Goal: Find specific page/section: Find specific page/section

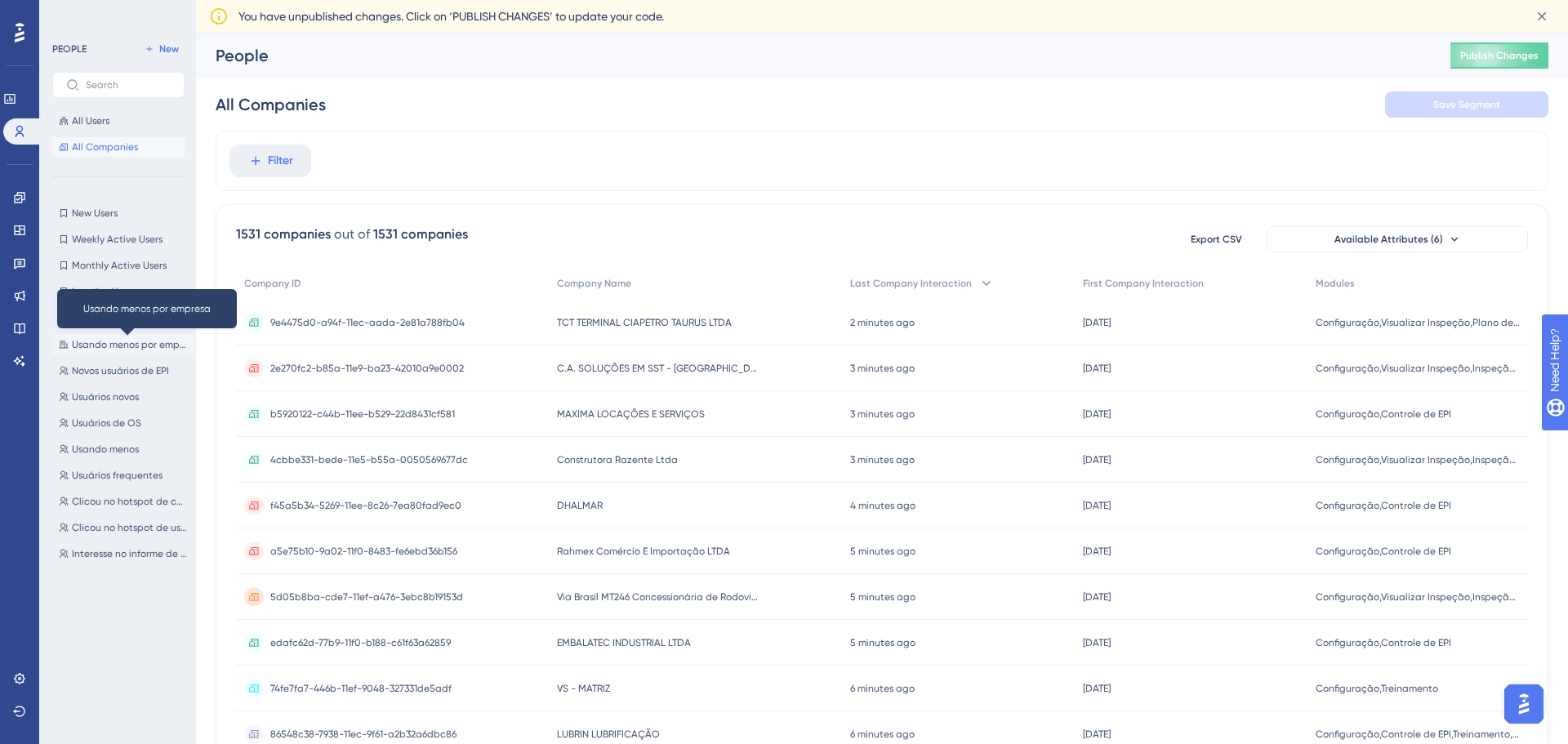
click at [116, 350] on span "Usando menos por empresa" at bounding box center [129, 345] width 116 height 13
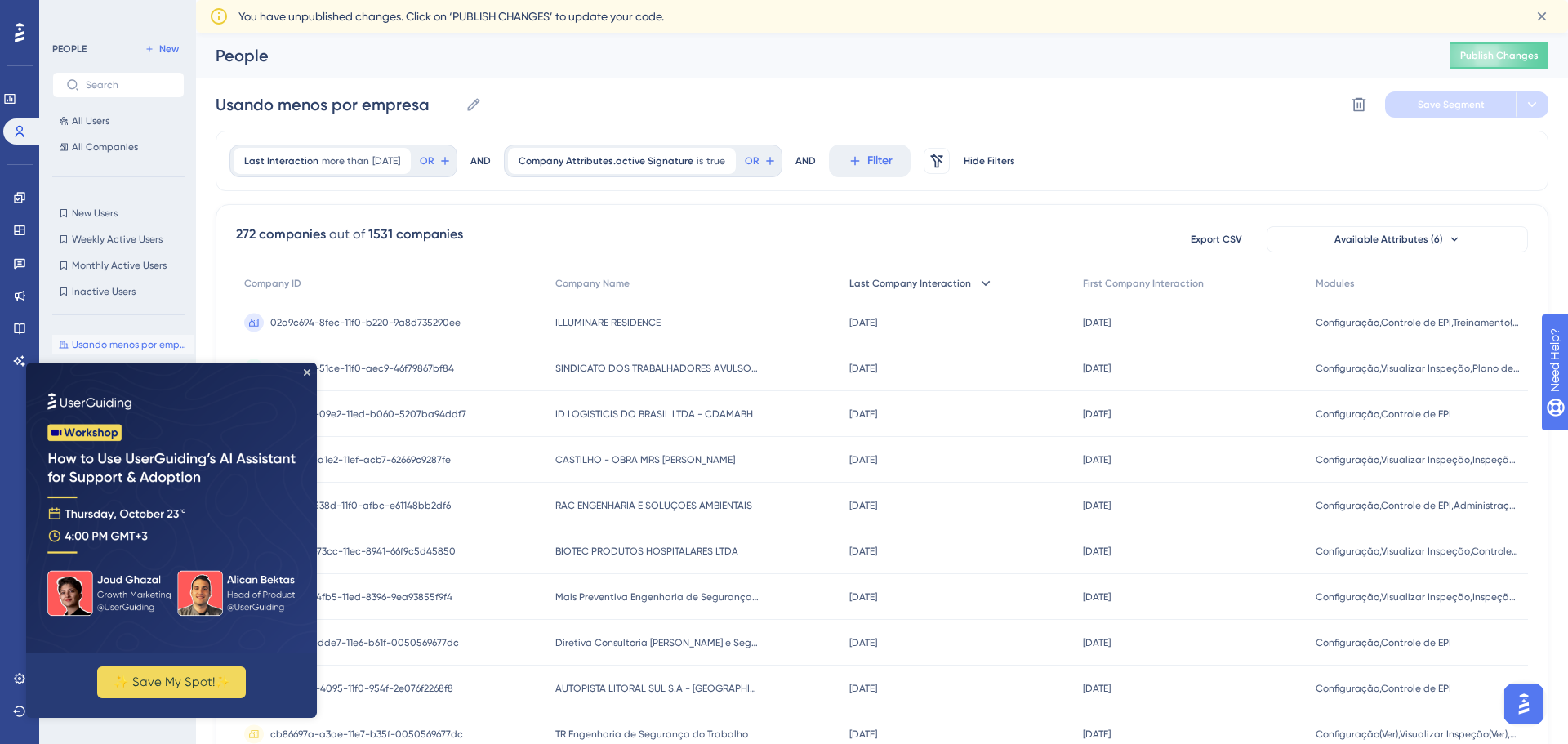
click at [954, 288] on span "Last Company Interaction" at bounding box center [910, 284] width 121 height 13
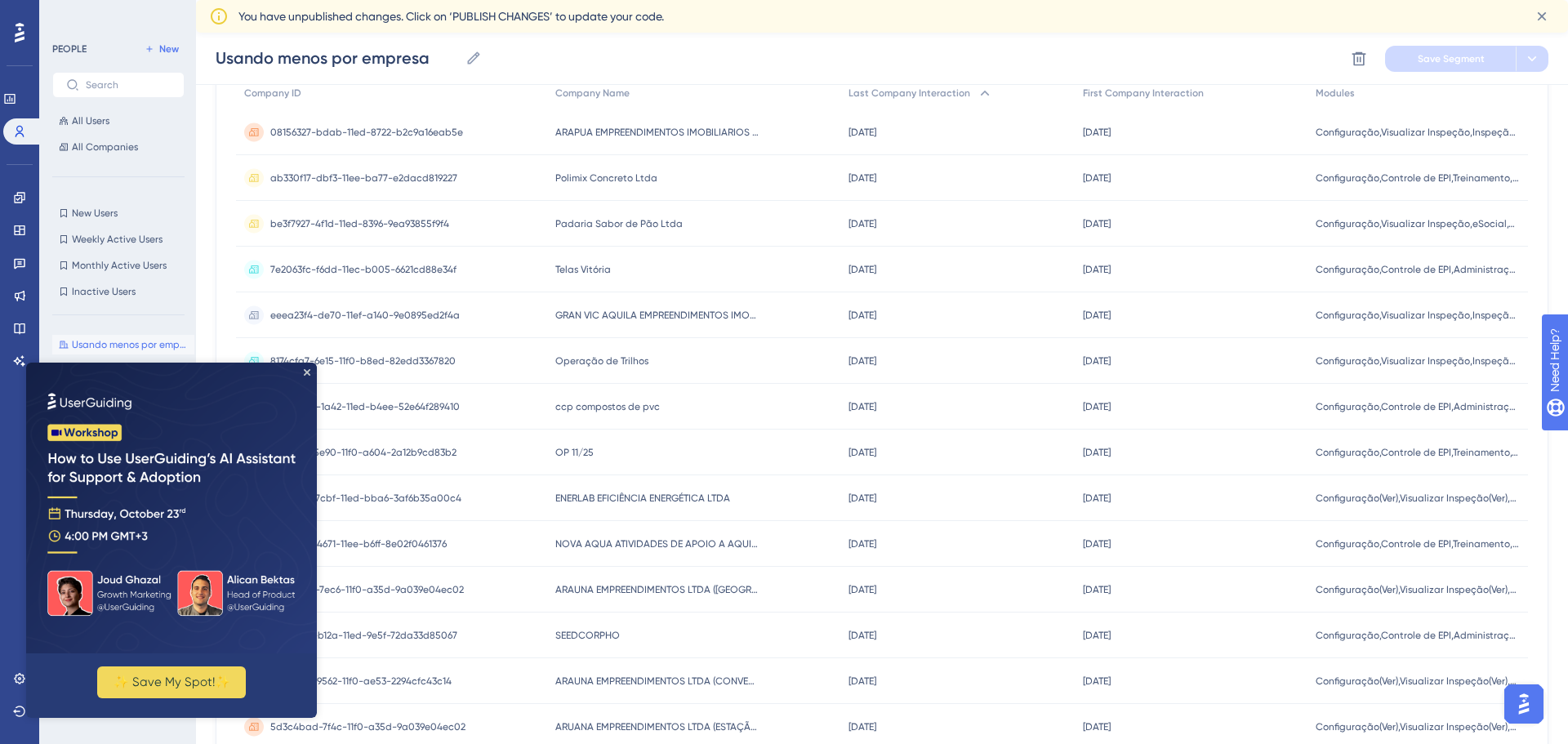
scroll to position [198, 0]
click at [591, 362] on span "Operação de Trilhos" at bounding box center [601, 360] width 93 height 13
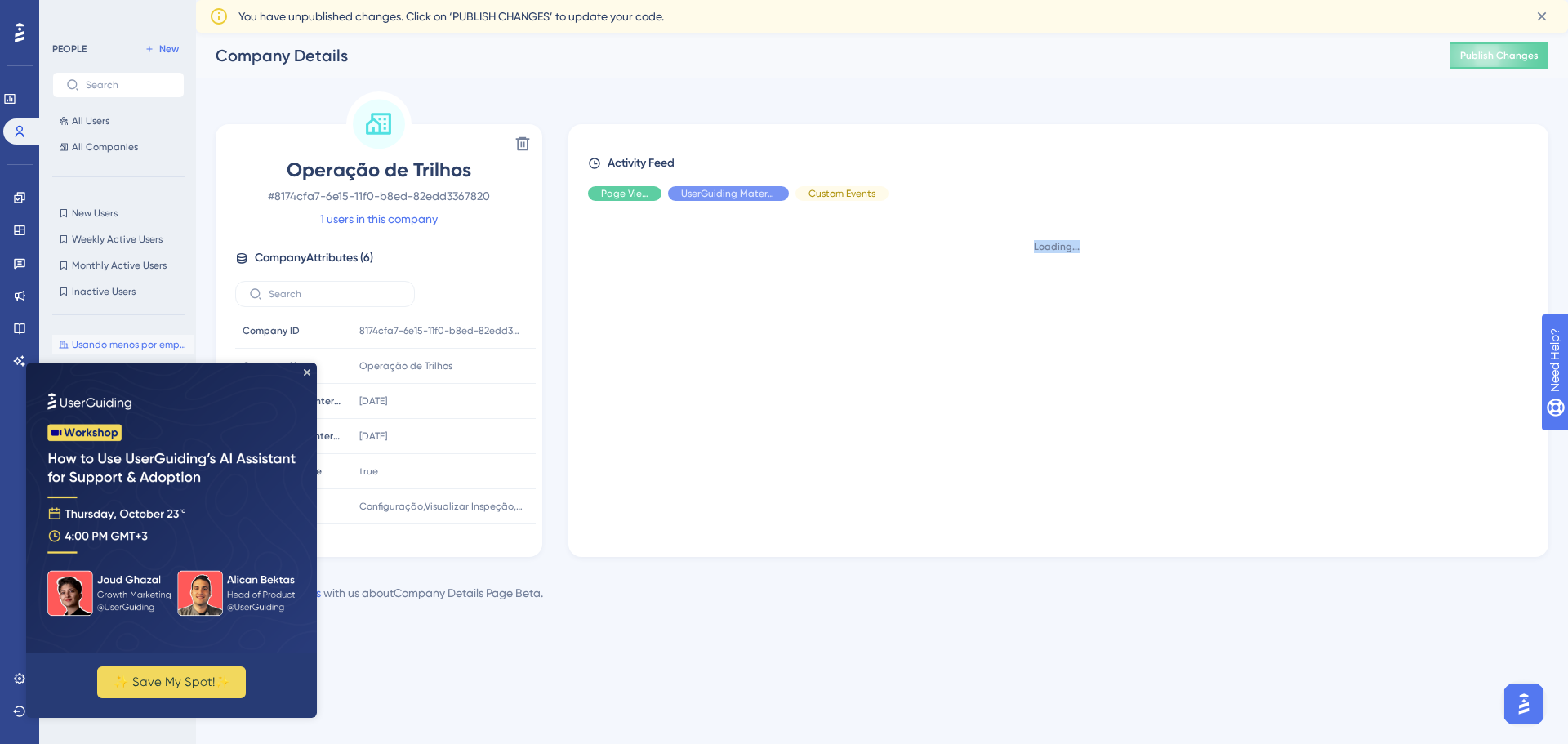
click at [591, 362] on div "Loading..." at bounding box center [1064, 372] width 954 height 317
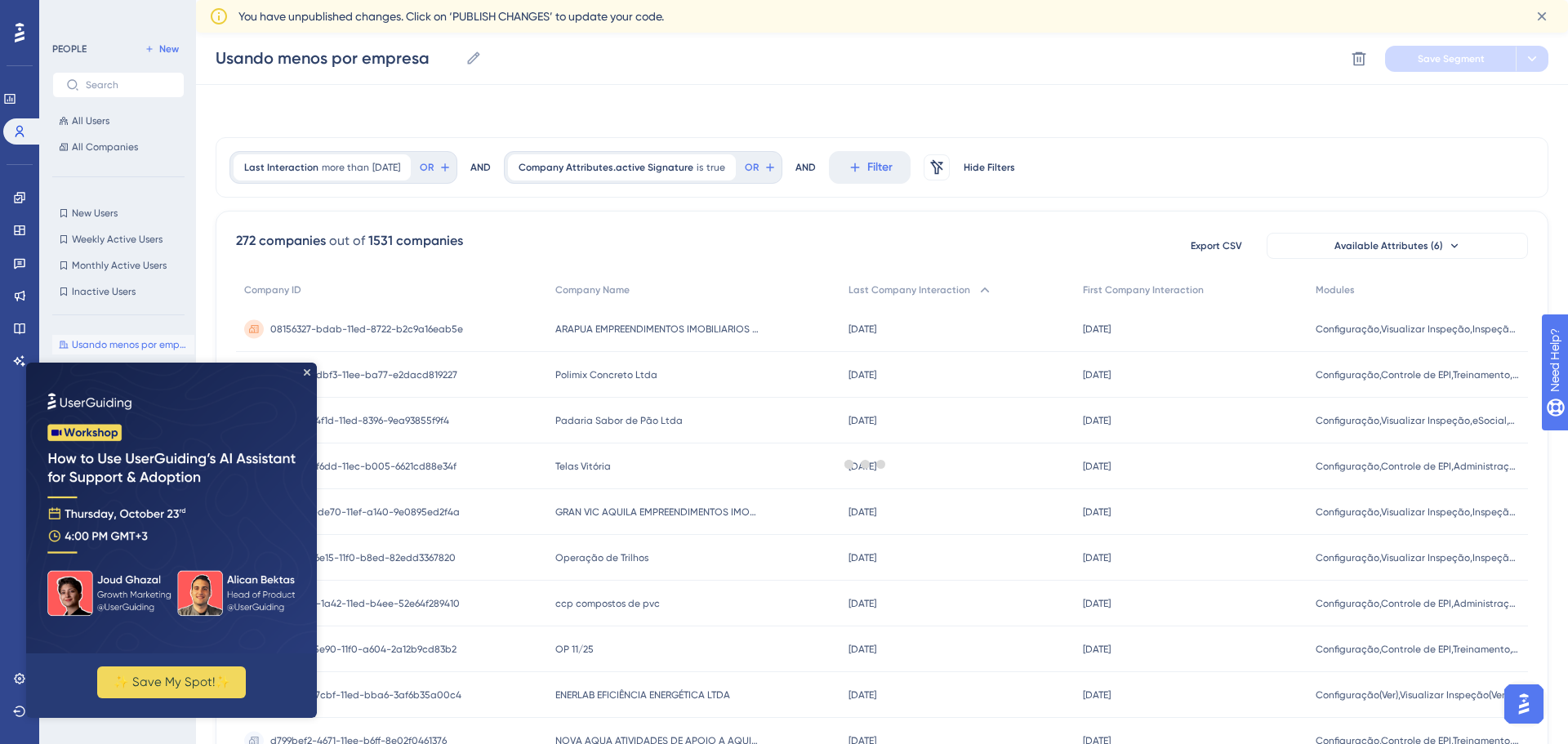
scroll to position [198, 0]
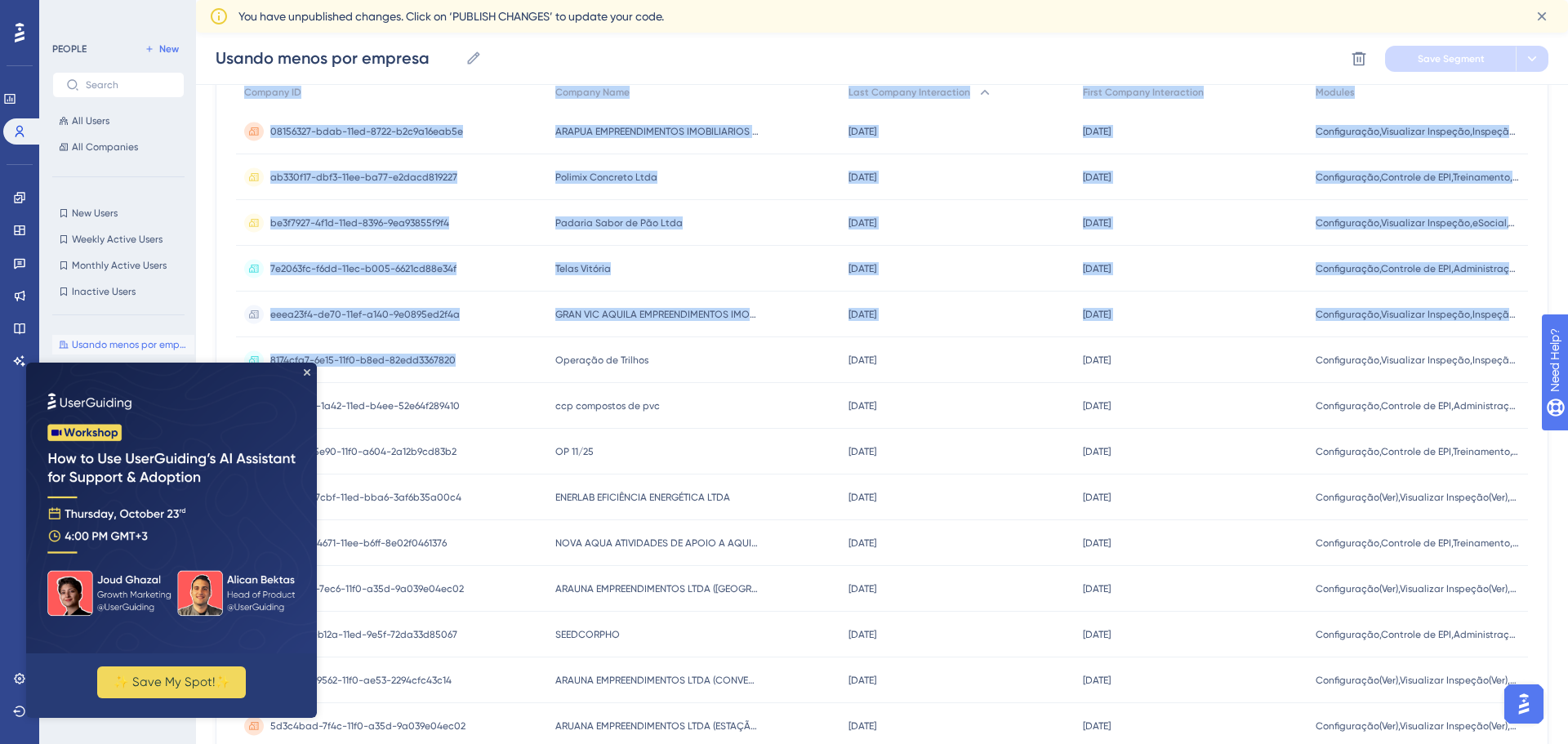
drag, startPoint x: 648, startPoint y: 362, endPoint x: 548, endPoint y: 356, distance: 100.2
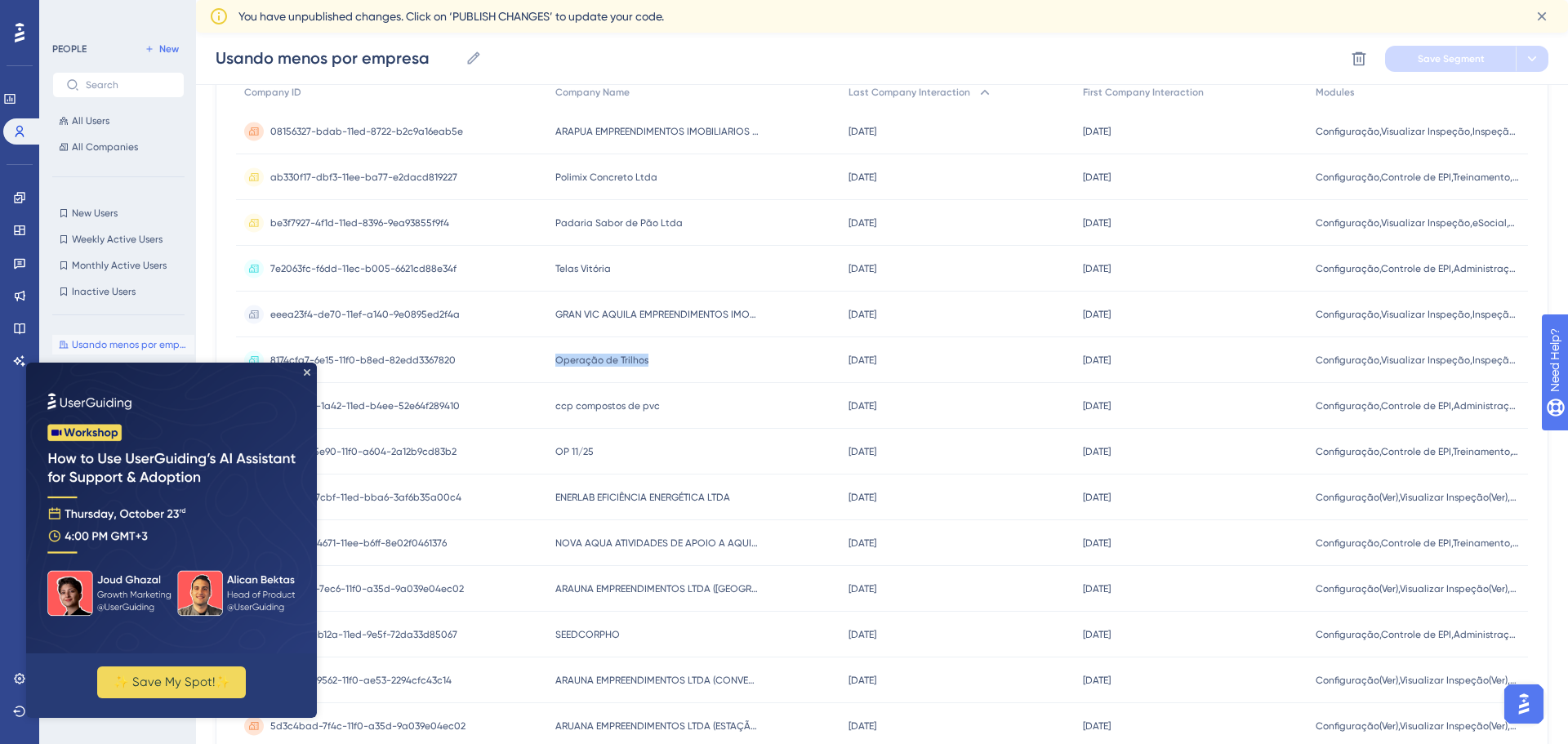
drag, startPoint x: 646, startPoint y: 359, endPoint x: 556, endPoint y: 362, distance: 90.0
click at [556, 362] on div "Operação de Trilhos Operação de Trilhos" at bounding box center [695, 360] width 294 height 46
copy span "Operação de Trilhos"
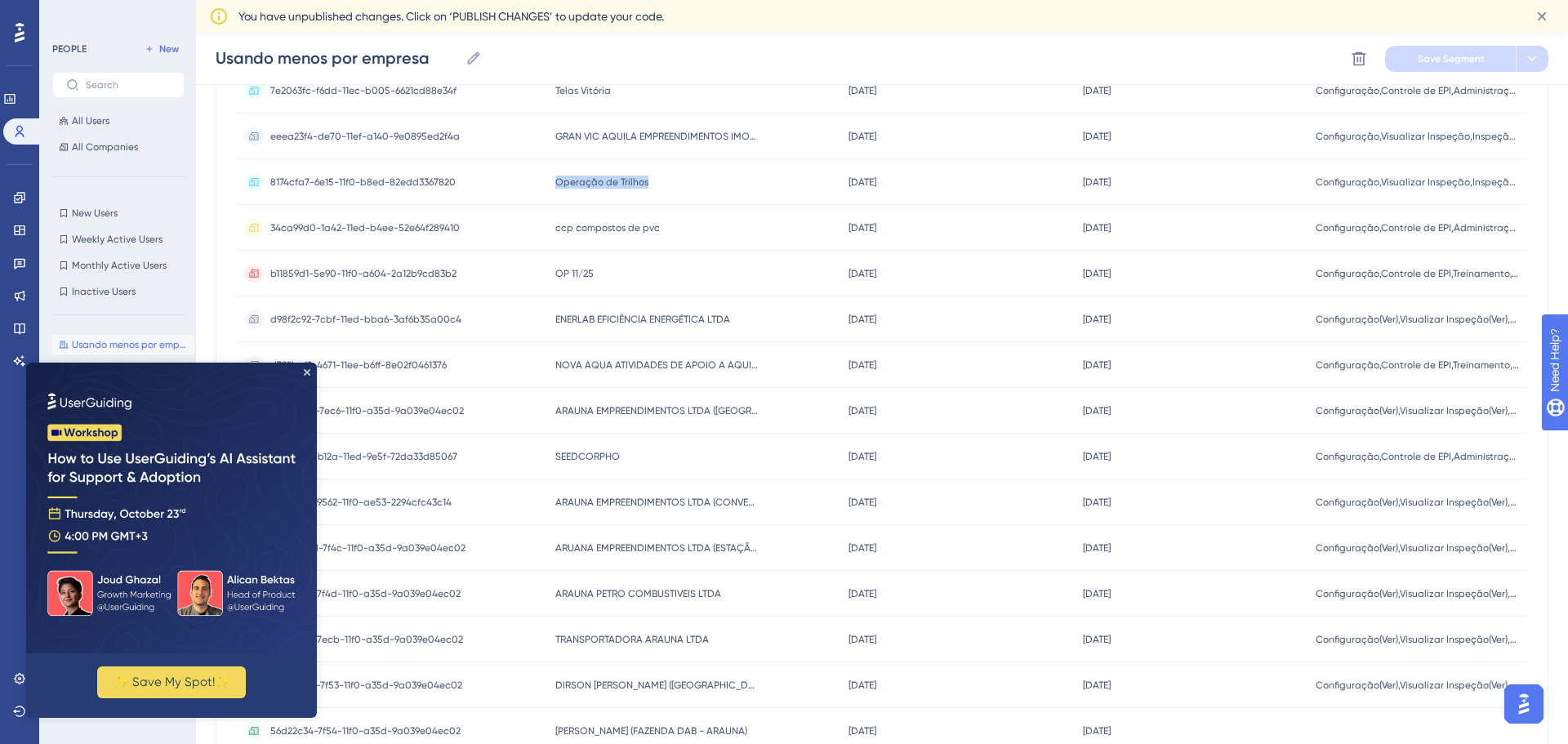
scroll to position [379, 0]
click at [306, 370] on icon "Close Preview" at bounding box center [307, 372] width 7 height 7
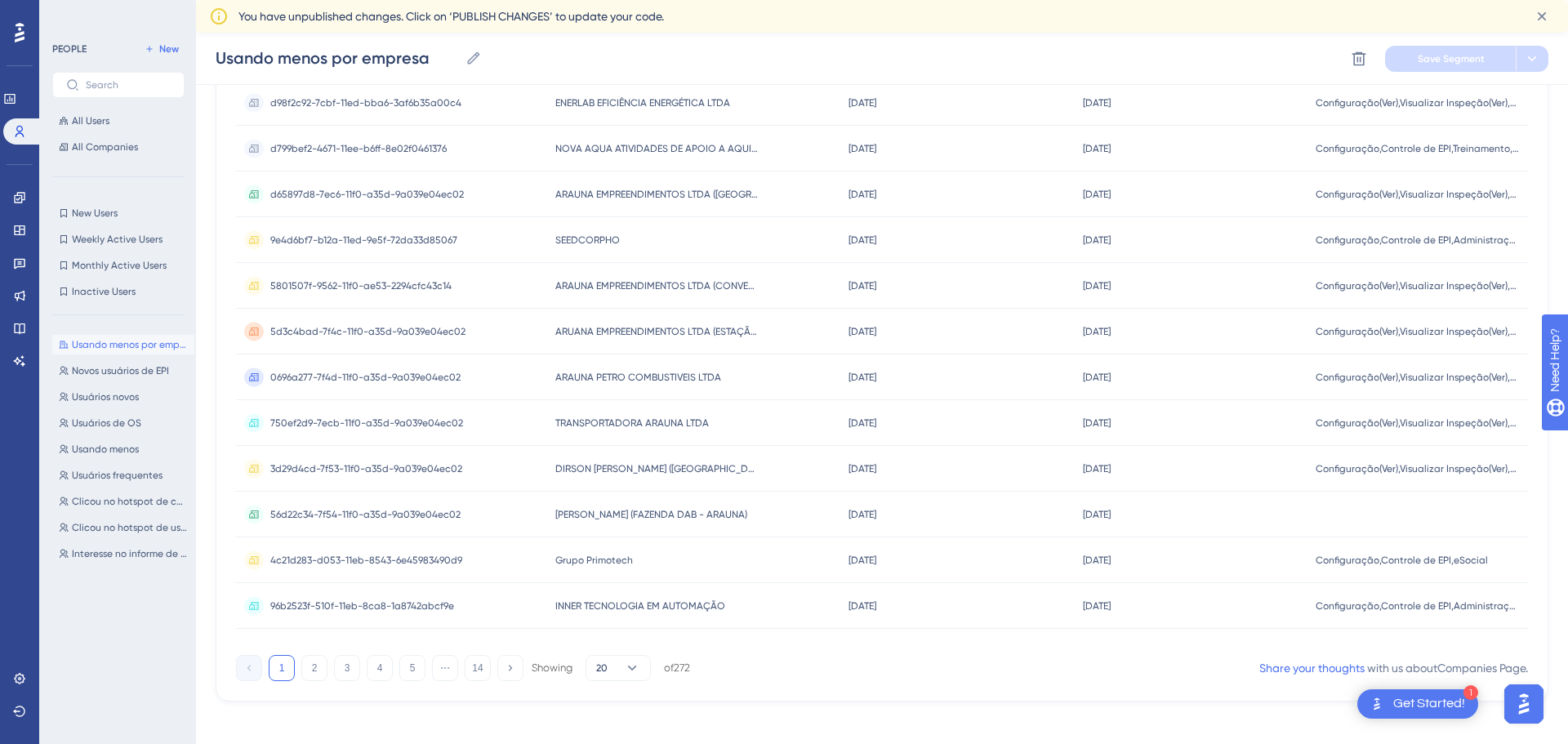
scroll to position [607, 0]
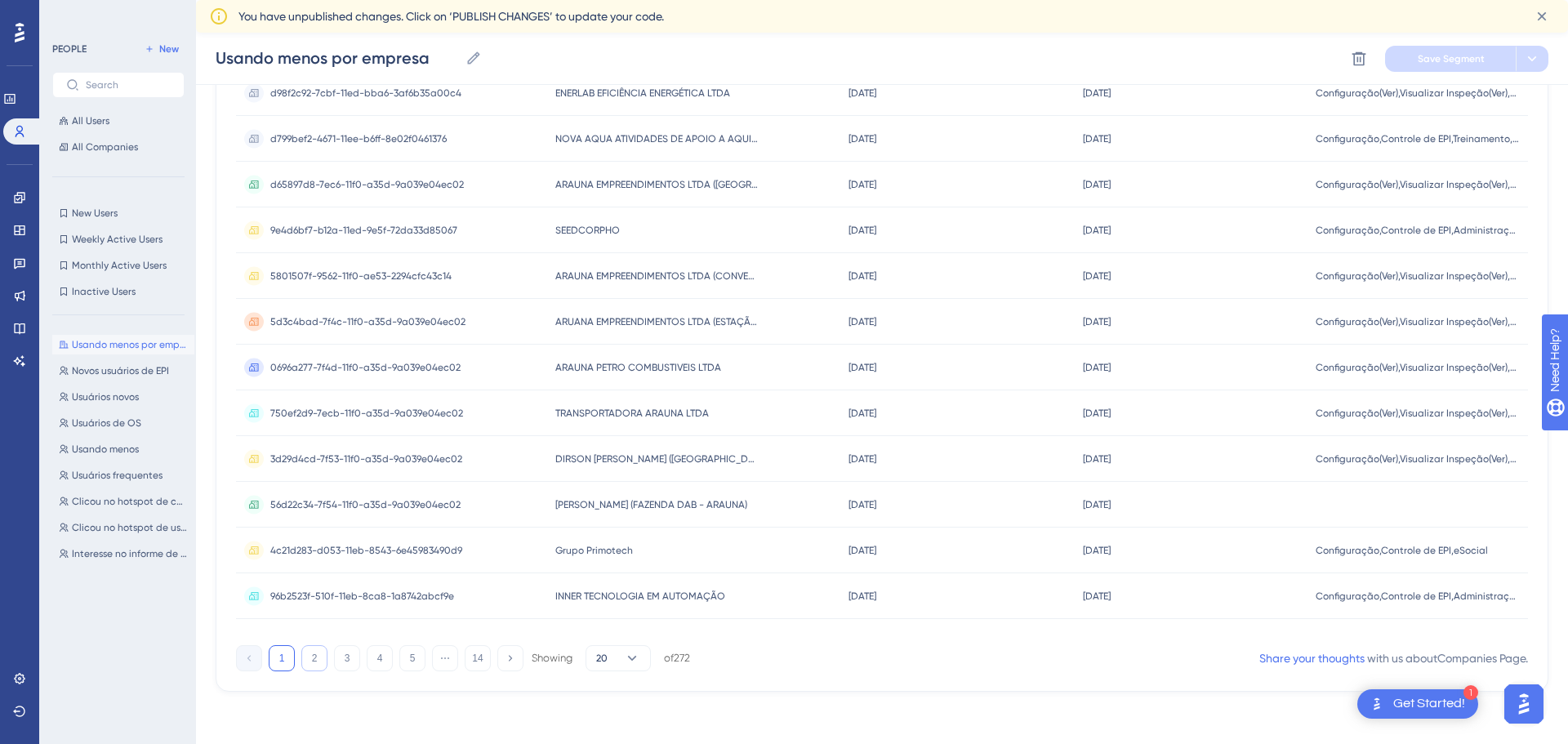
click at [317, 658] on button "2" at bounding box center [313, 657] width 26 height 26
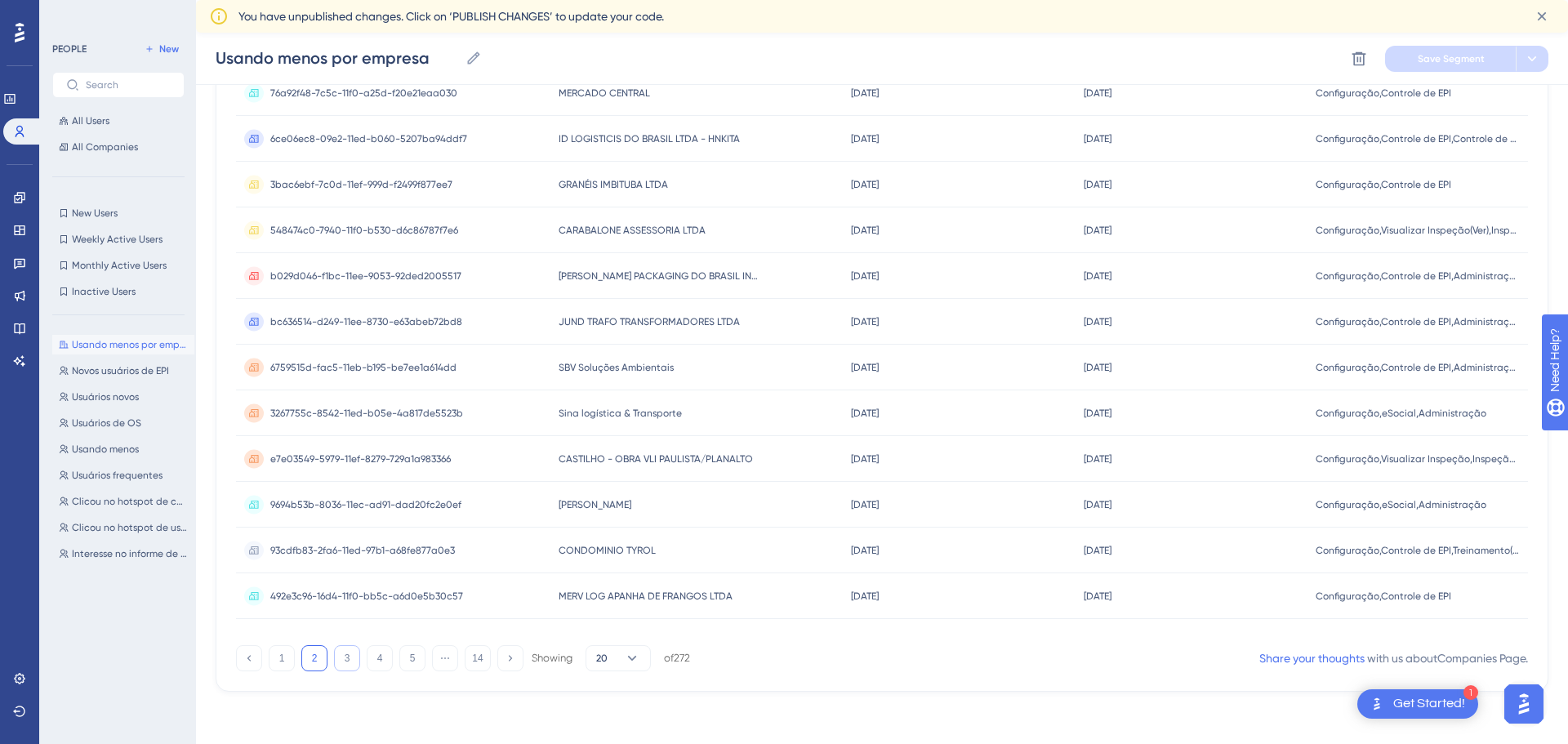
click at [350, 656] on button "3" at bounding box center [347, 657] width 26 height 26
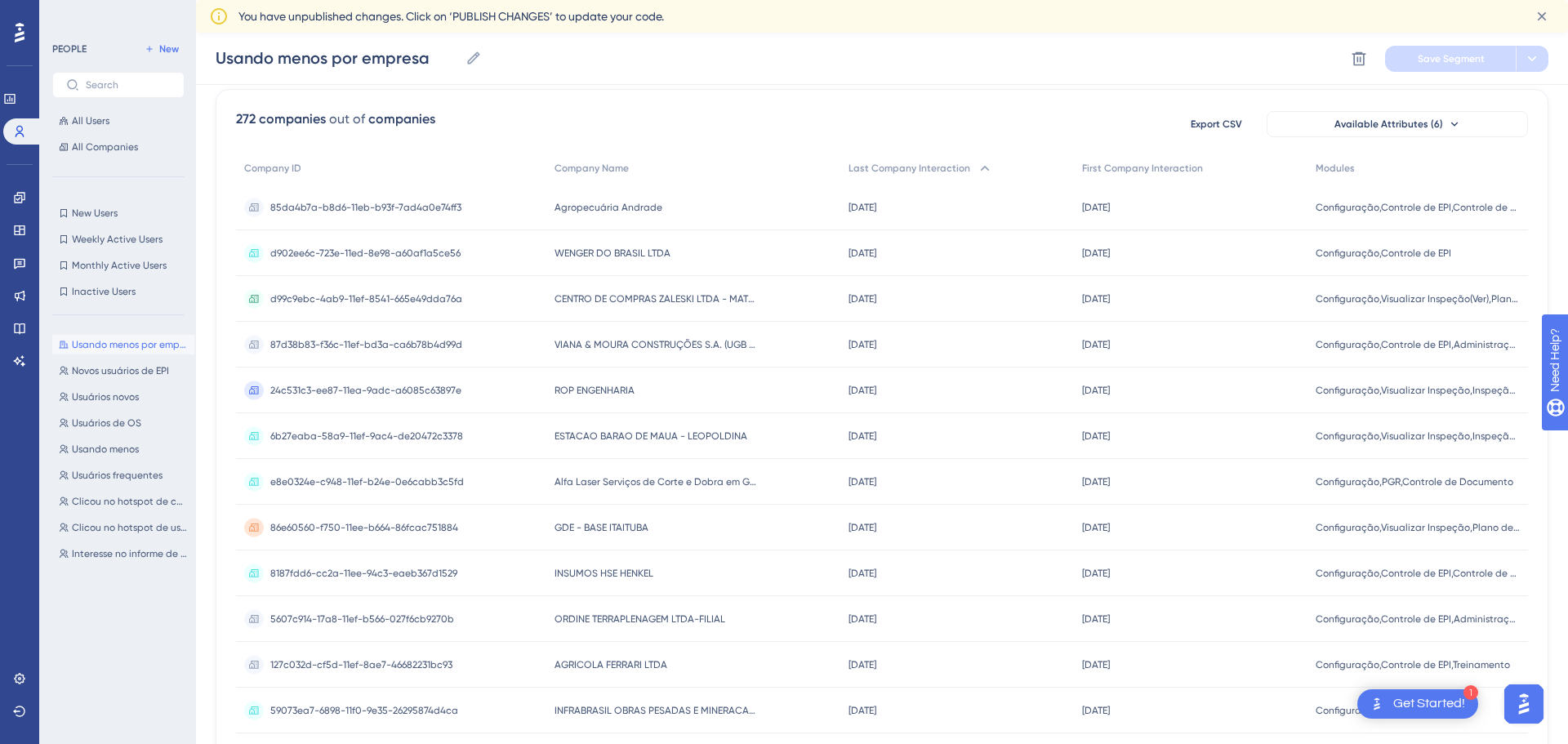
scroll to position [116, 0]
